Goal: Find contact information: Find contact information

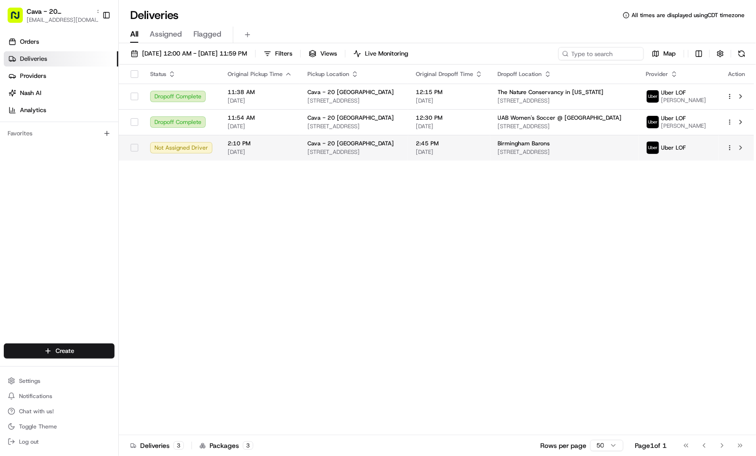
click at [555, 158] on td "Birmingham Barons 1401 1st Ave S, Birmingham, AL 35222, USA" at bounding box center [565, 148] width 148 height 26
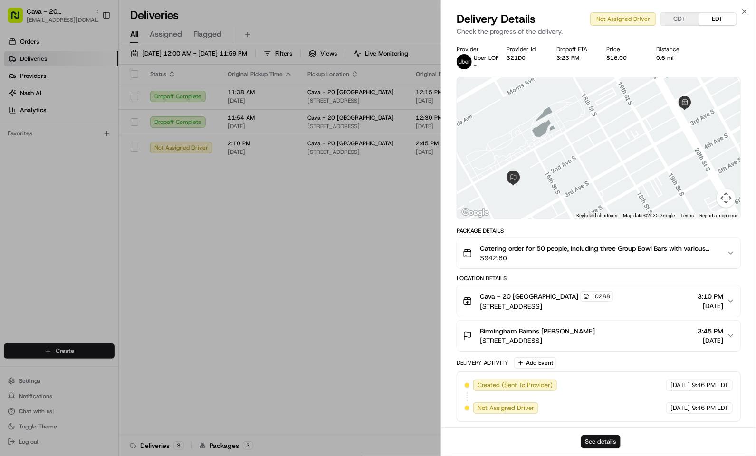
click at [598, 439] on button "See details" at bounding box center [600, 441] width 39 height 13
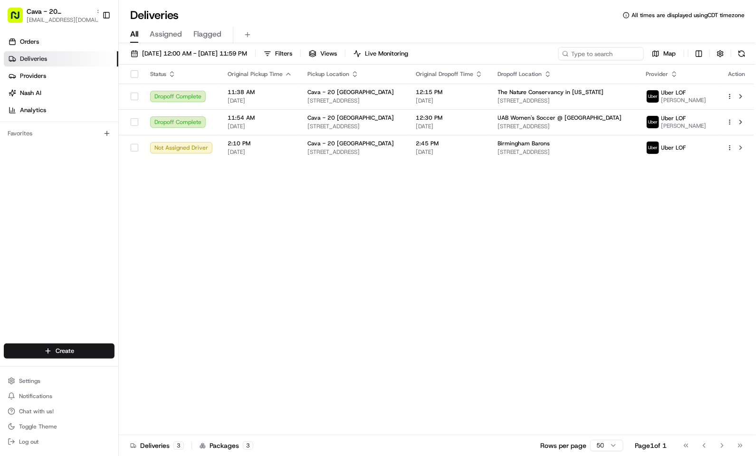
click at [266, 13] on div "Deliveries All times are displayed using CDT timezone" at bounding box center [438, 15] width 638 height 15
click at [282, 150] on span "[DATE]" at bounding box center [260, 152] width 65 height 8
click at [246, 12] on div "Deliveries All times are displayed using CDT timezone" at bounding box center [438, 15] width 638 height 15
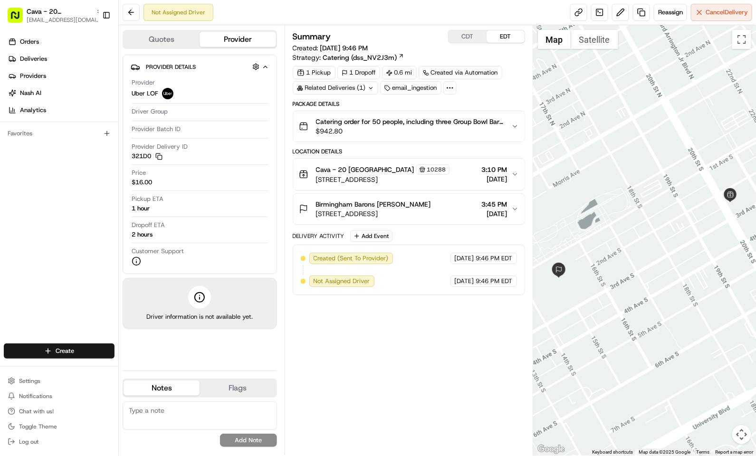
click at [175, 44] on button "Quotes" at bounding box center [162, 39] width 76 height 15
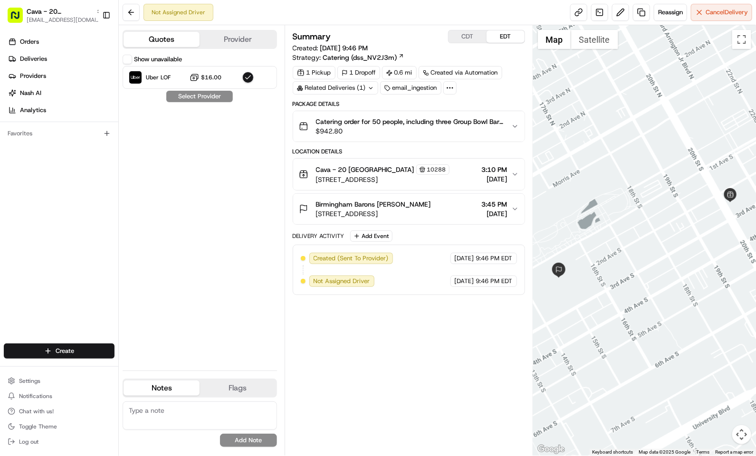
click at [130, 60] on button "Show unavailable" at bounding box center [128, 60] width 10 height 10
click at [127, 58] on button "Show unavailable" at bounding box center [128, 60] width 10 height 10
click at [128, 59] on button "Show unavailable" at bounding box center [128, 60] width 10 height 10
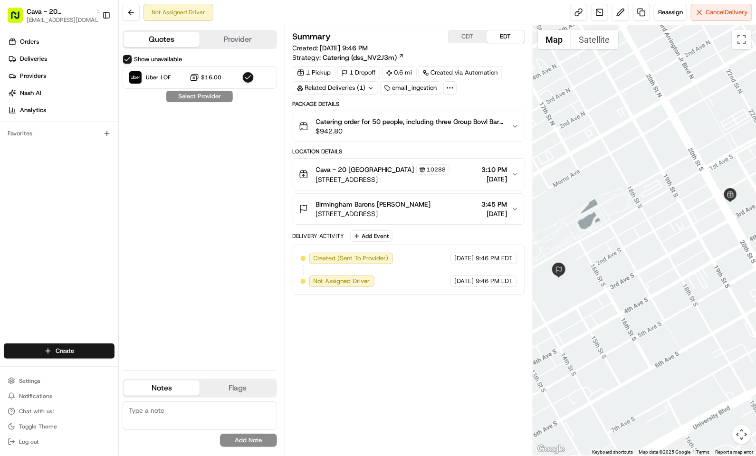
click at [128, 59] on button "Show unavailable" at bounding box center [128, 60] width 10 height 10
click at [244, 43] on button "Provider" at bounding box center [238, 39] width 76 height 15
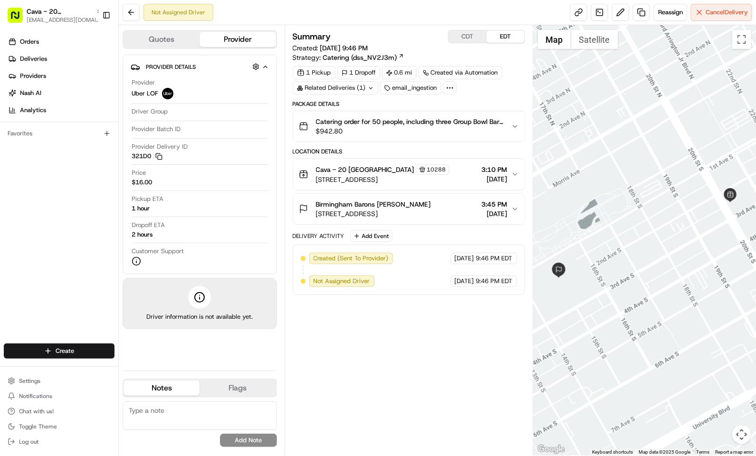
click at [184, 45] on button "Quotes" at bounding box center [162, 39] width 76 height 15
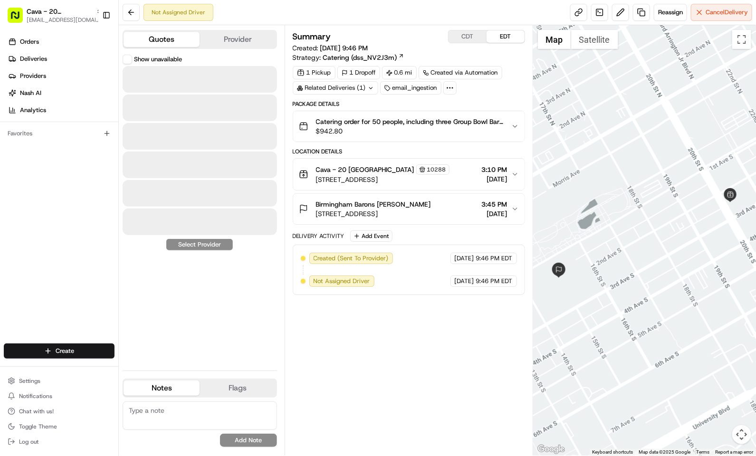
click at [230, 42] on button "Provider" at bounding box center [238, 39] width 76 height 15
click at [177, 39] on button "Quotes" at bounding box center [162, 39] width 76 height 15
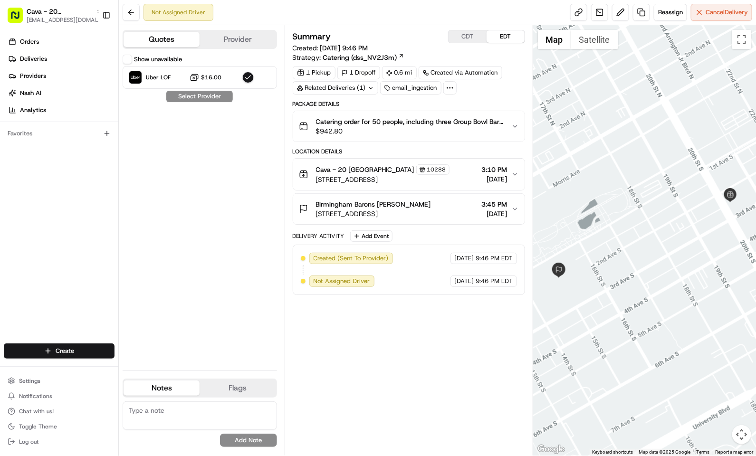
click at [126, 62] on button "Show unavailable" at bounding box center [128, 60] width 10 height 10
click at [127, 63] on button "Show unavailable" at bounding box center [128, 60] width 10 height 10
click at [227, 40] on button "Provider" at bounding box center [238, 39] width 76 height 15
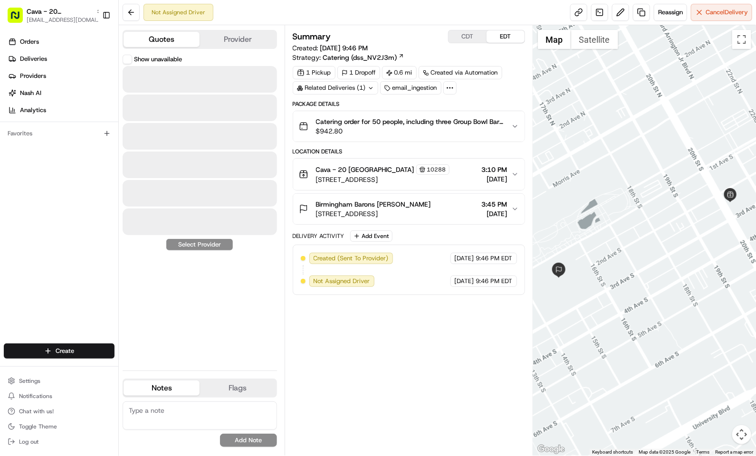
click at [168, 40] on button "Quotes" at bounding box center [162, 39] width 76 height 15
click at [247, 37] on button "Provider" at bounding box center [238, 39] width 76 height 15
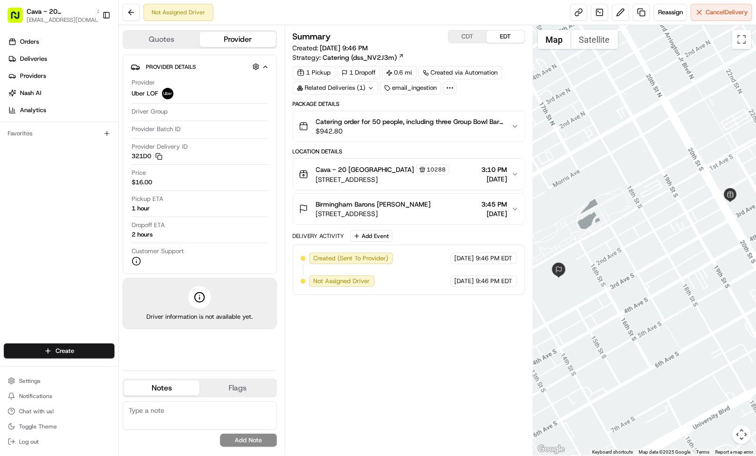
click at [145, 33] on button "Quotes" at bounding box center [162, 39] width 76 height 15
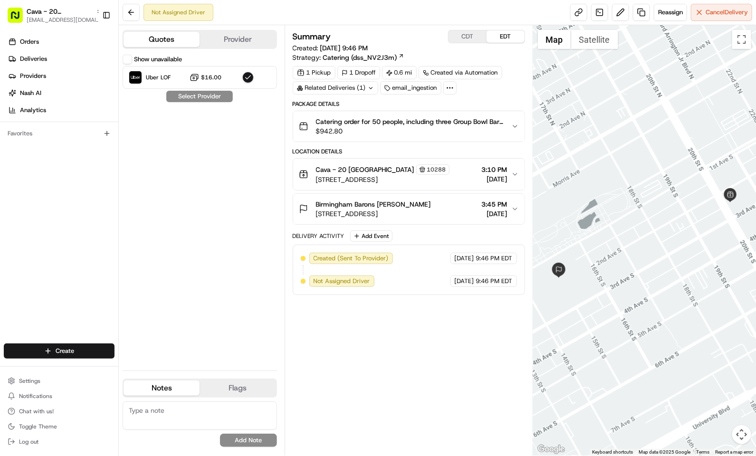
click at [128, 62] on button "Show unavailable" at bounding box center [128, 60] width 10 height 10
click at [128, 63] on button "Show unavailable" at bounding box center [128, 60] width 10 height 10
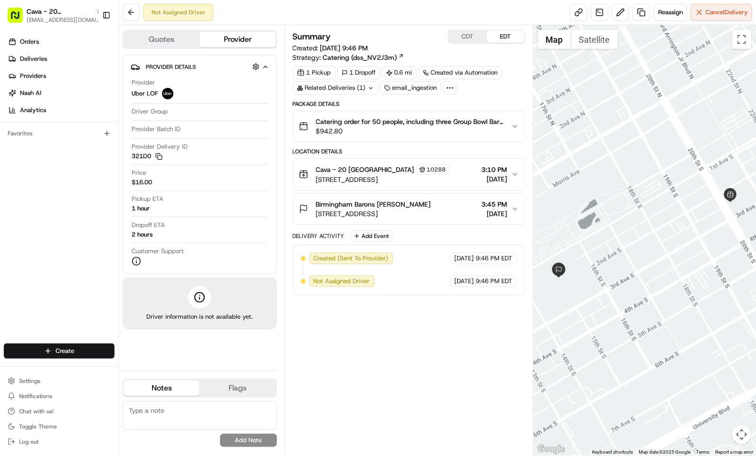
click at [343, 10] on div "Not Assigned Driver Reassign Cancel Delivery" at bounding box center [438, 12] width 638 height 25
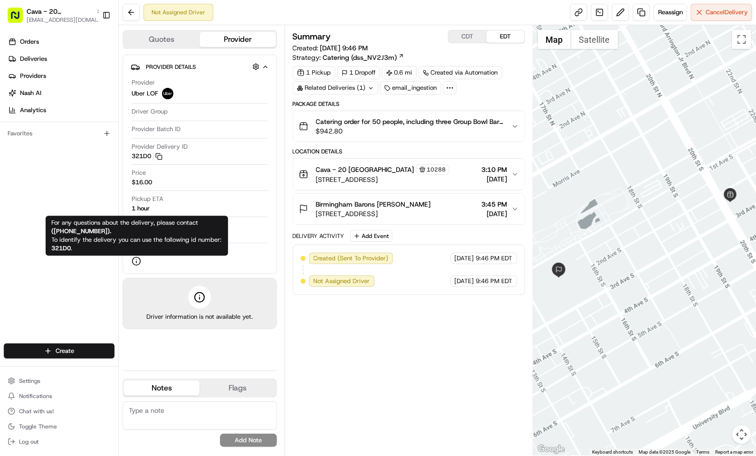
click at [70, 240] on span "For any questions about the delivery, please contact ( [PHONE_NUMBER] ). To ide…" at bounding box center [136, 236] width 170 height 34
drag, startPoint x: 53, startPoint y: 231, endPoint x: 100, endPoint y: 230, distance: 47.6
click at [100, 230] on strong "( [PHONE_NUMBER] )." at bounding box center [81, 232] width 60 height 8
copy strong "[PHONE_NUMBER]"
click at [77, 227] on span "For any questions about the delivery, please contact ( [PHONE_NUMBER] ). To ide…" at bounding box center [136, 236] width 170 height 34
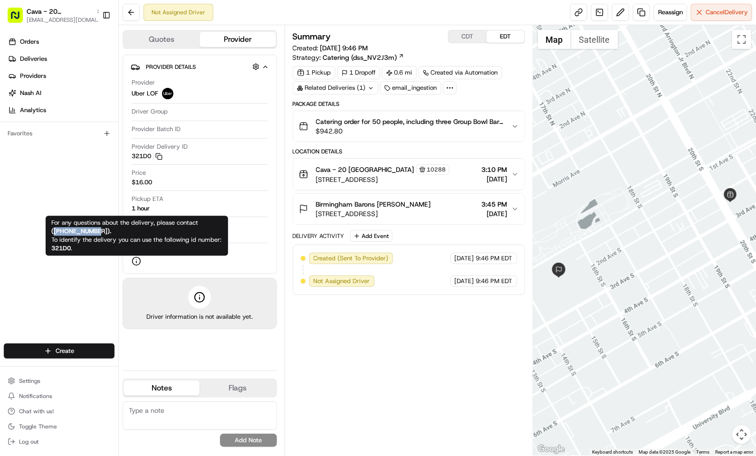
drag, startPoint x: 54, startPoint y: 232, endPoint x: 100, endPoint y: 230, distance: 46.2
click at [100, 230] on strong "( [PHONE_NUMBER] )." at bounding box center [81, 232] width 60 height 8
copy strong "[PHONE_NUMBER]"
click at [95, 237] on span "For any questions about the delivery, please contact ( [PHONE_NUMBER] ). To ide…" at bounding box center [136, 236] width 170 height 34
click at [91, 234] on strong "( [PHONE_NUMBER] )." at bounding box center [81, 232] width 60 height 8
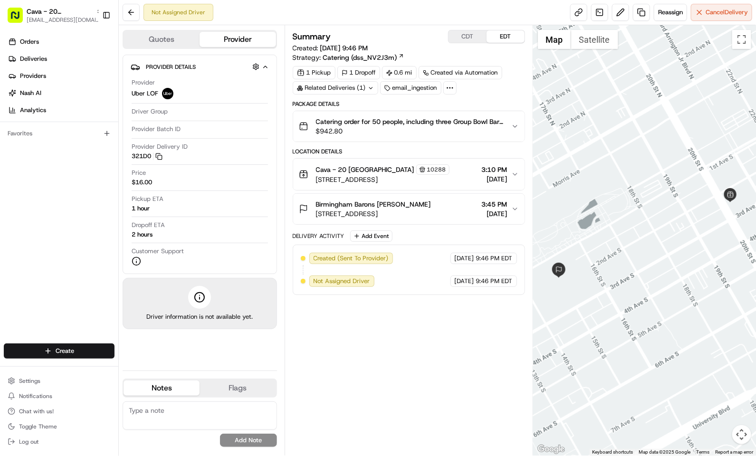
click at [50, 158] on div "Orders Deliveries Providers [PERSON_NAME] Analytics Favorites" at bounding box center [59, 189] width 118 height 319
click at [474, 42] on button "CDT" at bounding box center [468, 36] width 38 height 12
click at [504, 42] on button "EDT" at bounding box center [506, 36] width 38 height 12
click at [478, 43] on button "CDT" at bounding box center [468, 36] width 38 height 12
click at [499, 41] on button "EDT" at bounding box center [506, 36] width 38 height 12
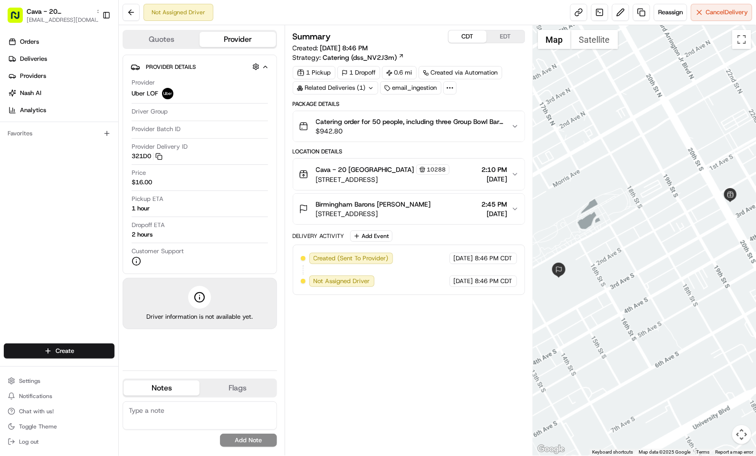
click at [481, 40] on button "CDT" at bounding box center [468, 36] width 38 height 12
click at [505, 41] on button "EDT" at bounding box center [506, 36] width 38 height 12
click at [476, 41] on button "CDT" at bounding box center [468, 36] width 38 height 12
